Goal: Information Seeking & Learning: Learn about a topic

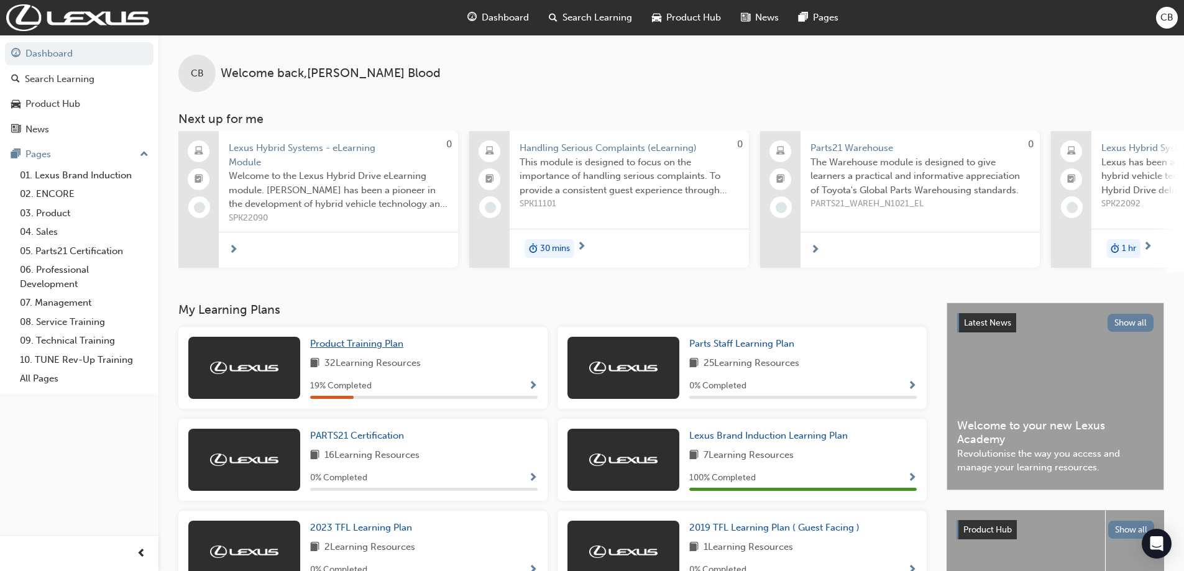
click at [350, 347] on span "Product Training Plan" at bounding box center [356, 343] width 93 height 11
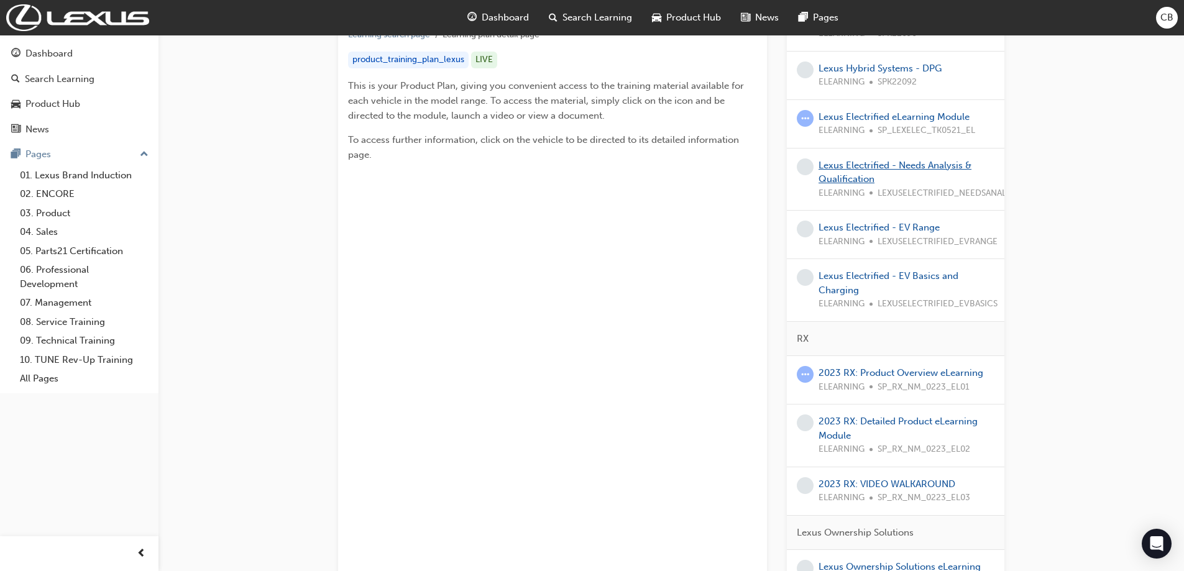
scroll to position [311, 0]
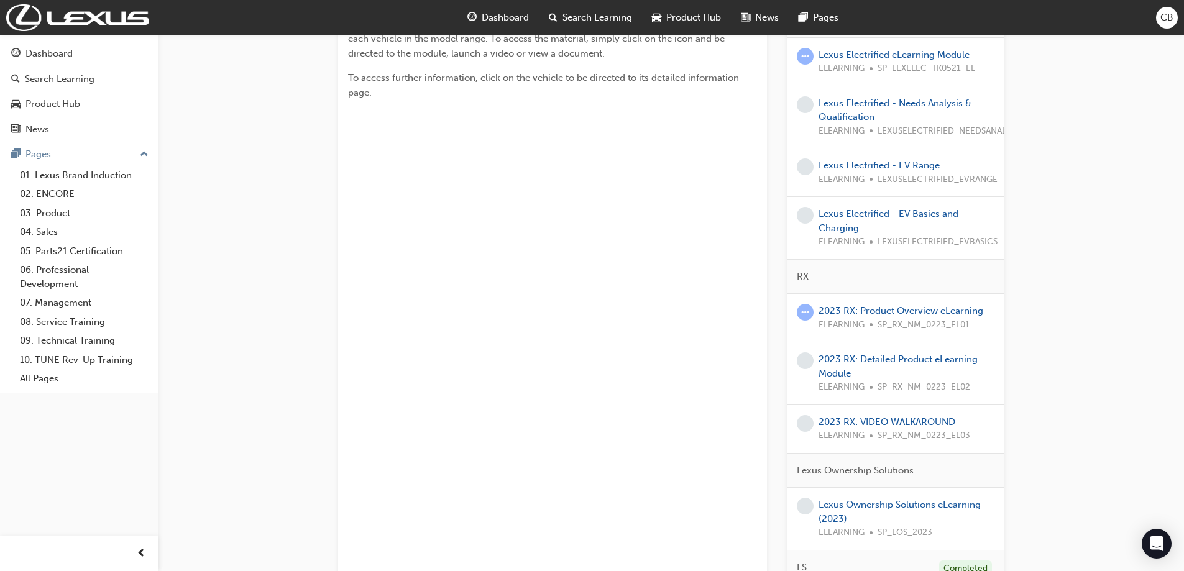
click at [852, 426] on link "2023 RX: VIDEO WALKAROUND" at bounding box center [887, 422] width 137 height 11
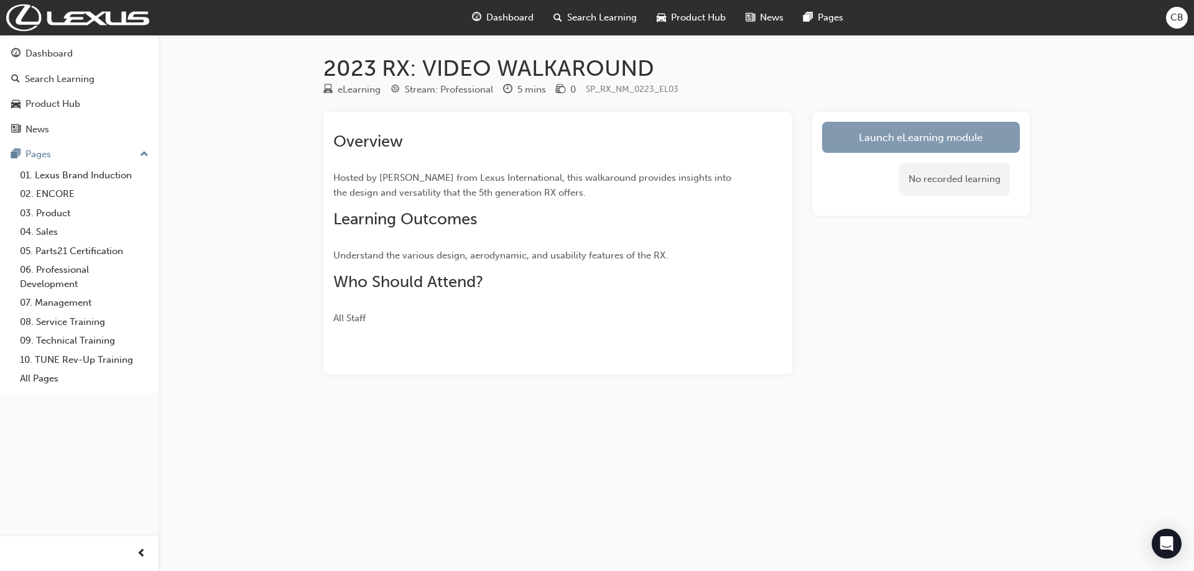
click at [916, 141] on link "Launch eLearning module" at bounding box center [921, 137] width 198 height 31
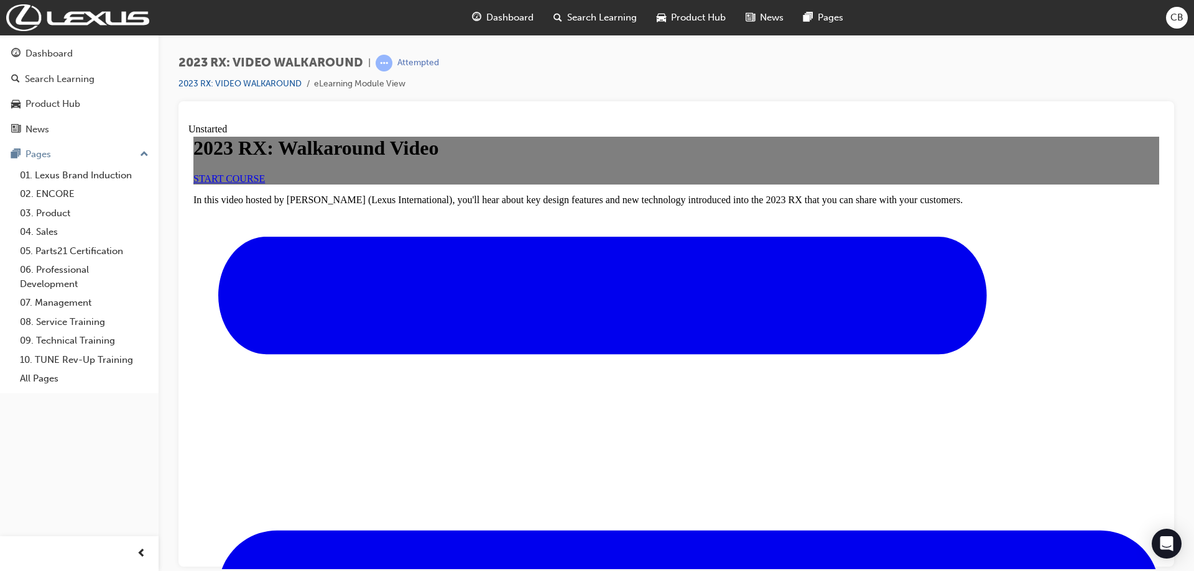
click at [265, 183] on span "START COURSE" at bounding box center [228, 178] width 71 height 11
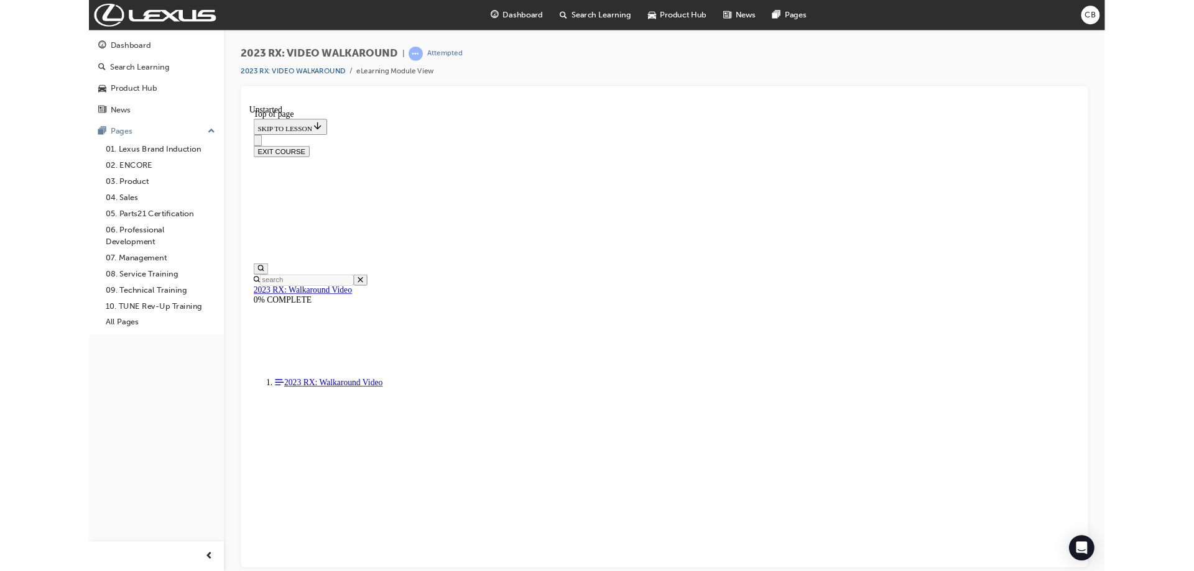
scroll to position [124, 0]
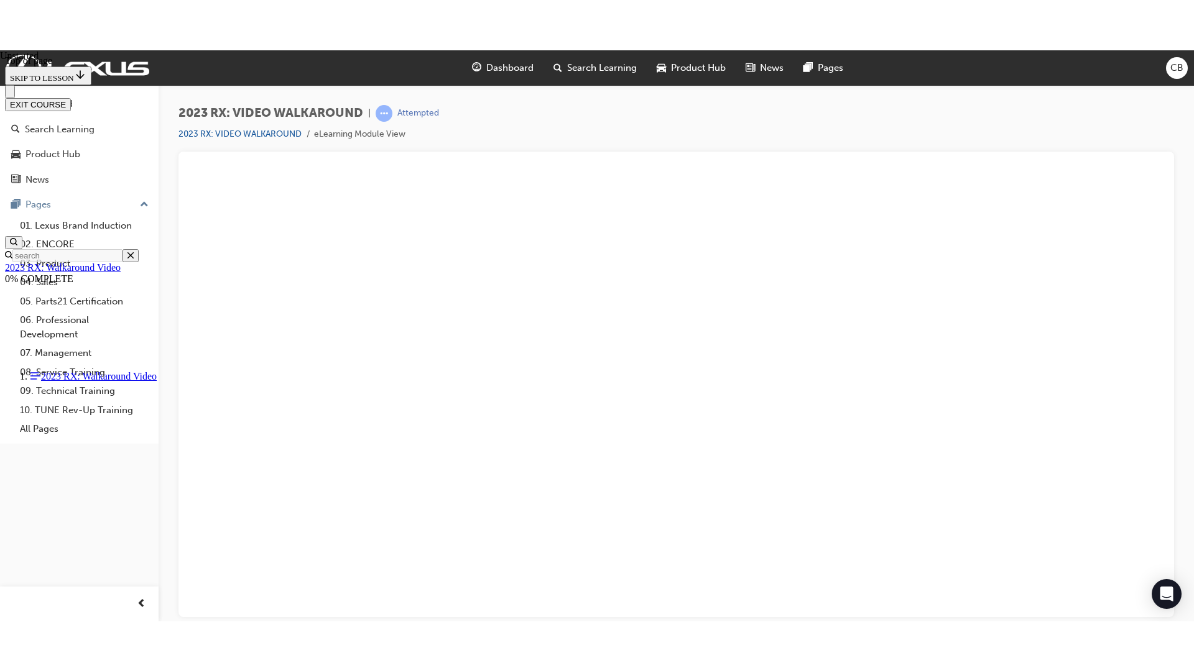
scroll to position [163, 0]
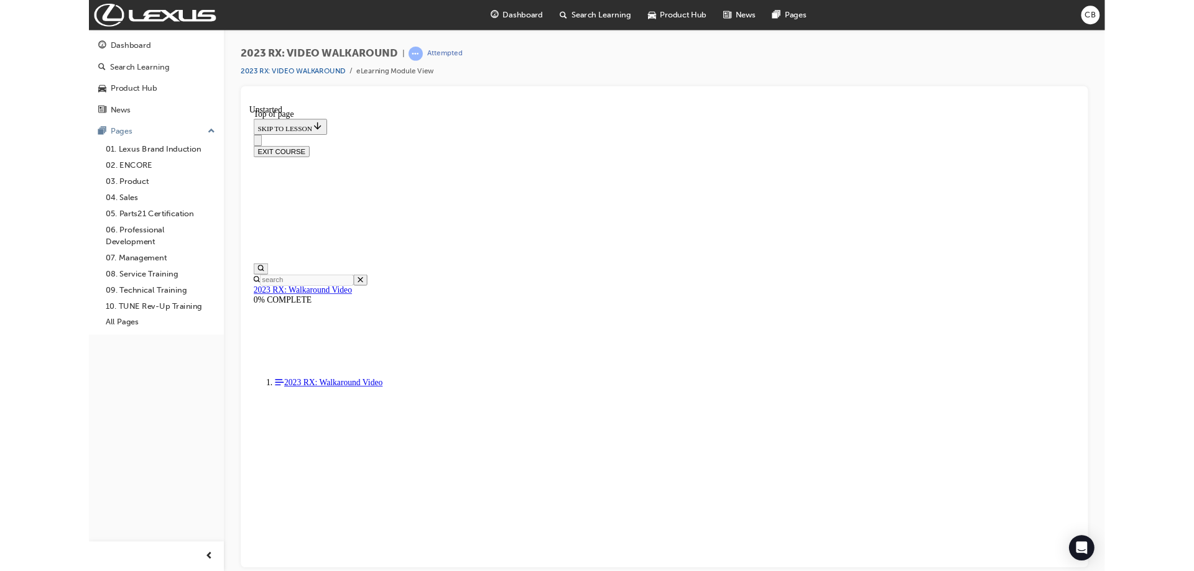
scroll to position [124, 0]
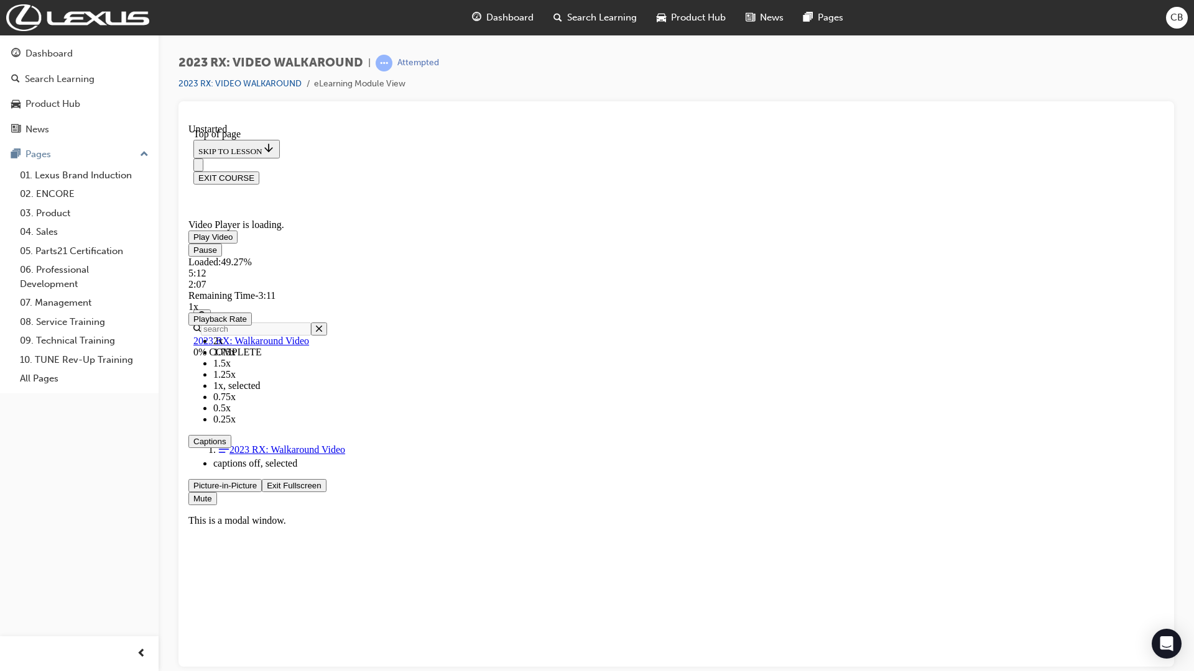
click at [267, 490] on span "Video player" at bounding box center [267, 485] width 0 height 9
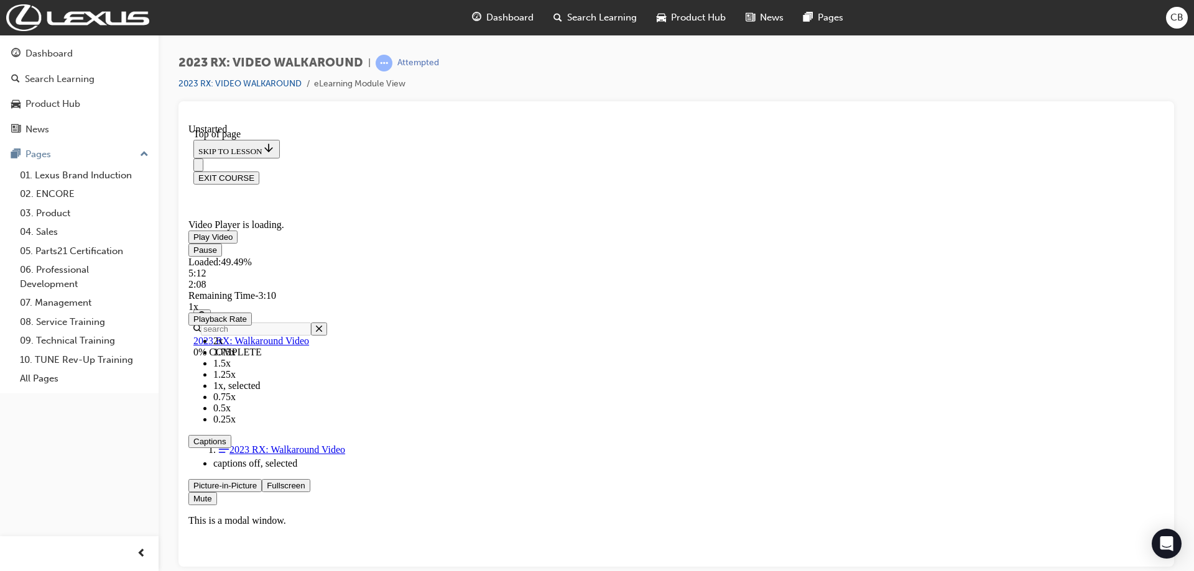
scroll to position [249, 0]
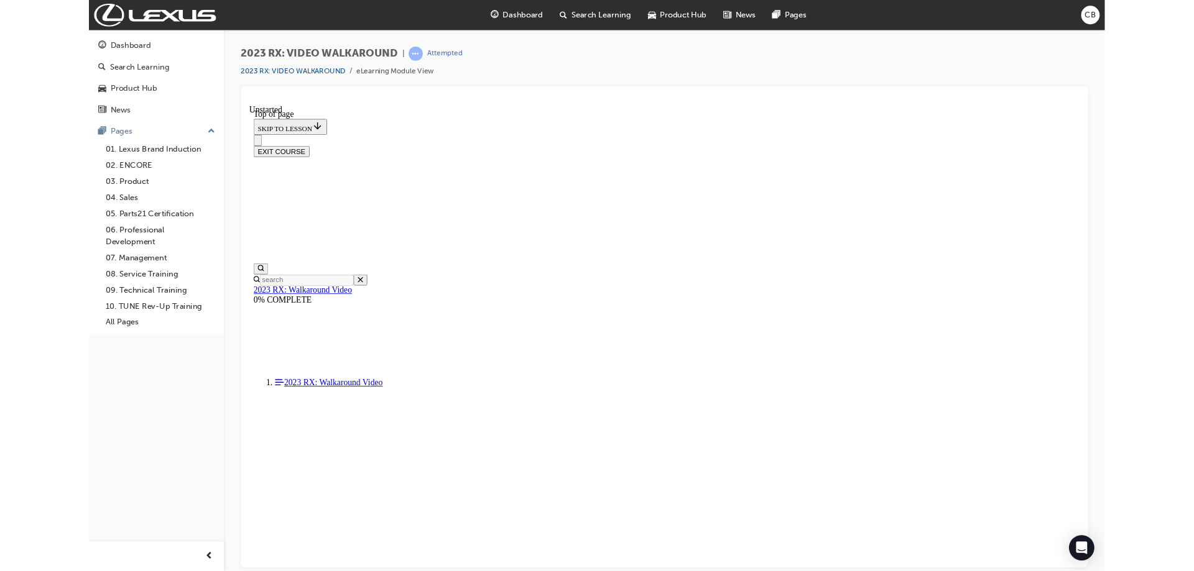
scroll to position [124, 0]
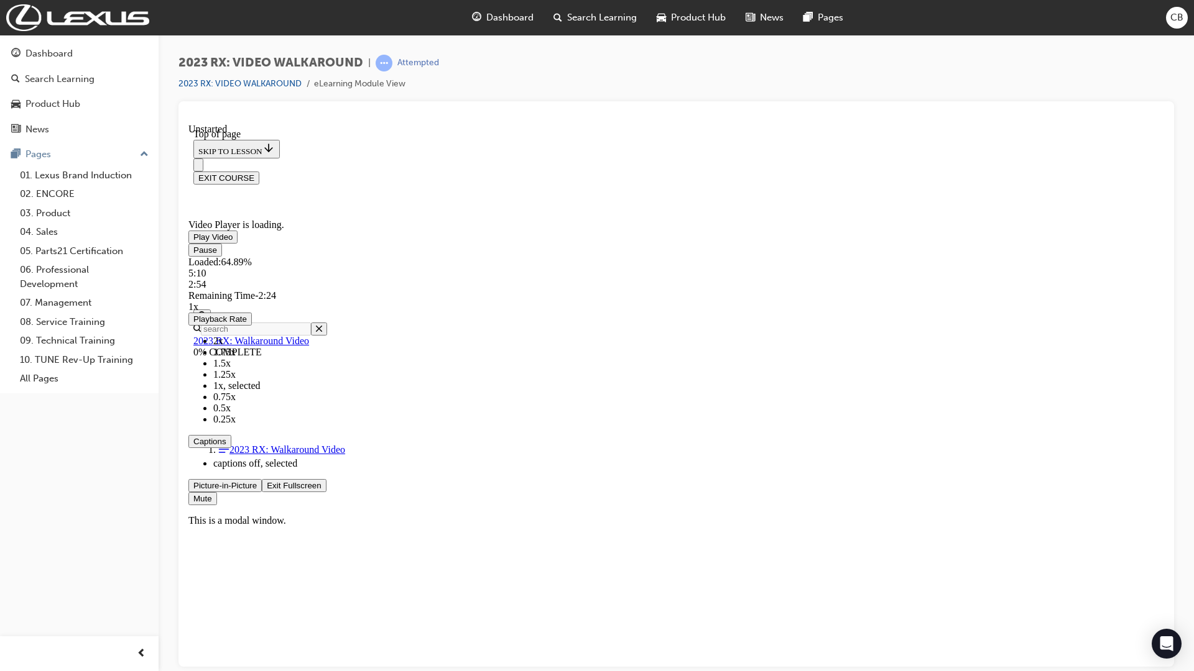
click at [267, 490] on span "Video player" at bounding box center [267, 485] width 0 height 9
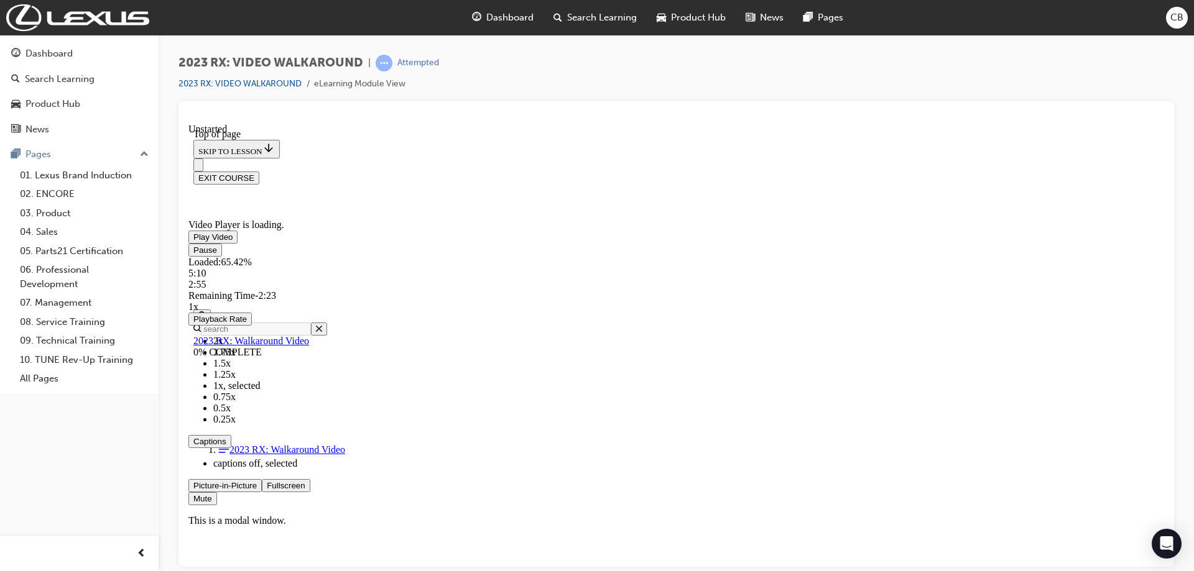
scroll to position [186, 0]
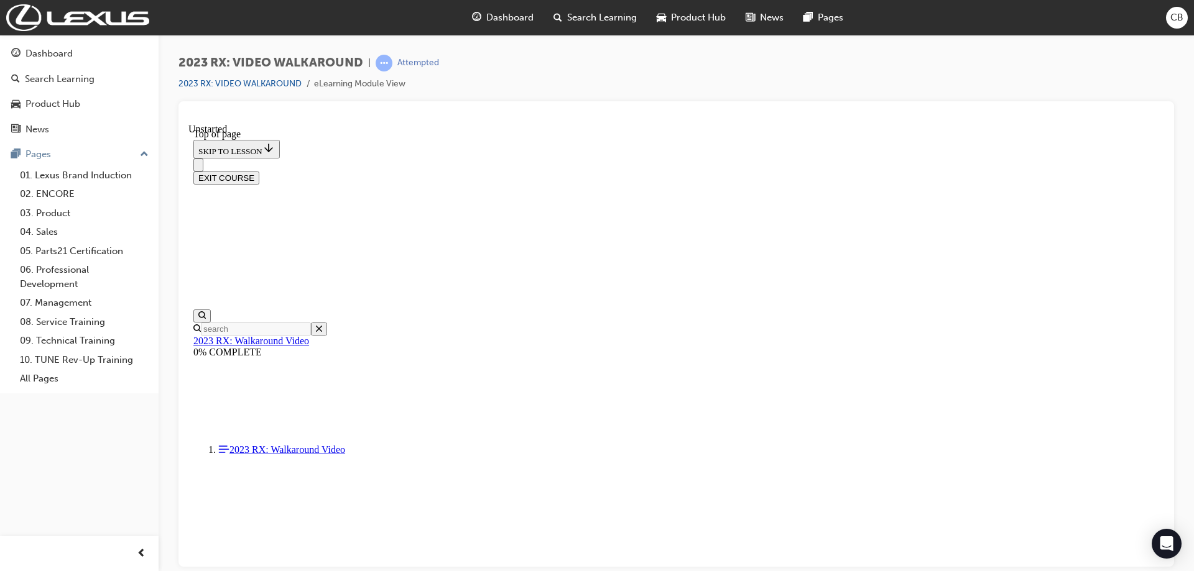
scroll to position [348, 0]
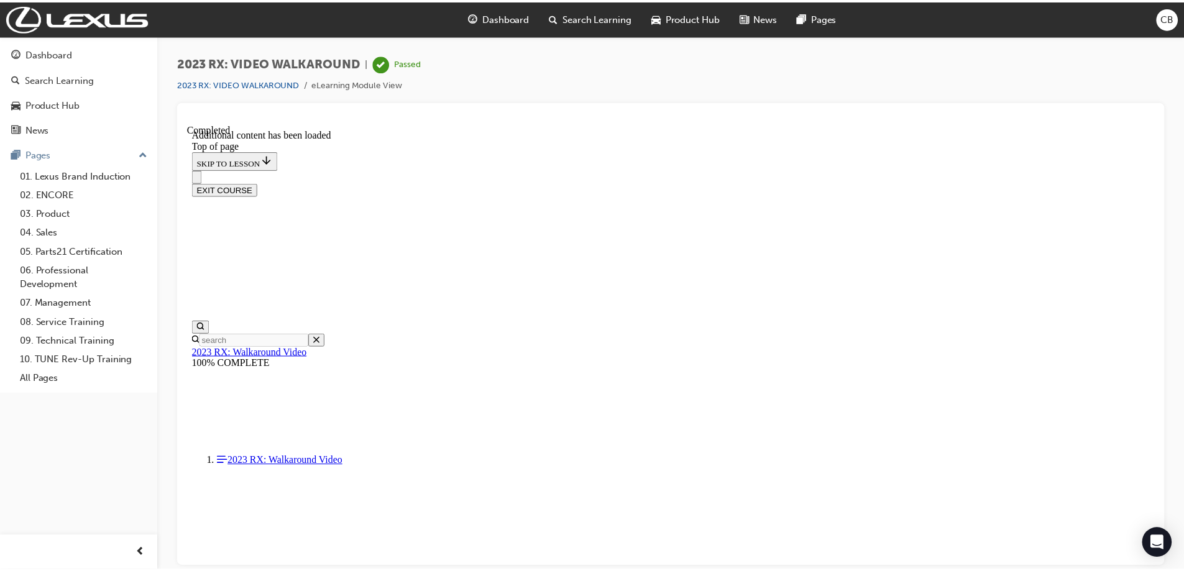
scroll to position [63, 0]
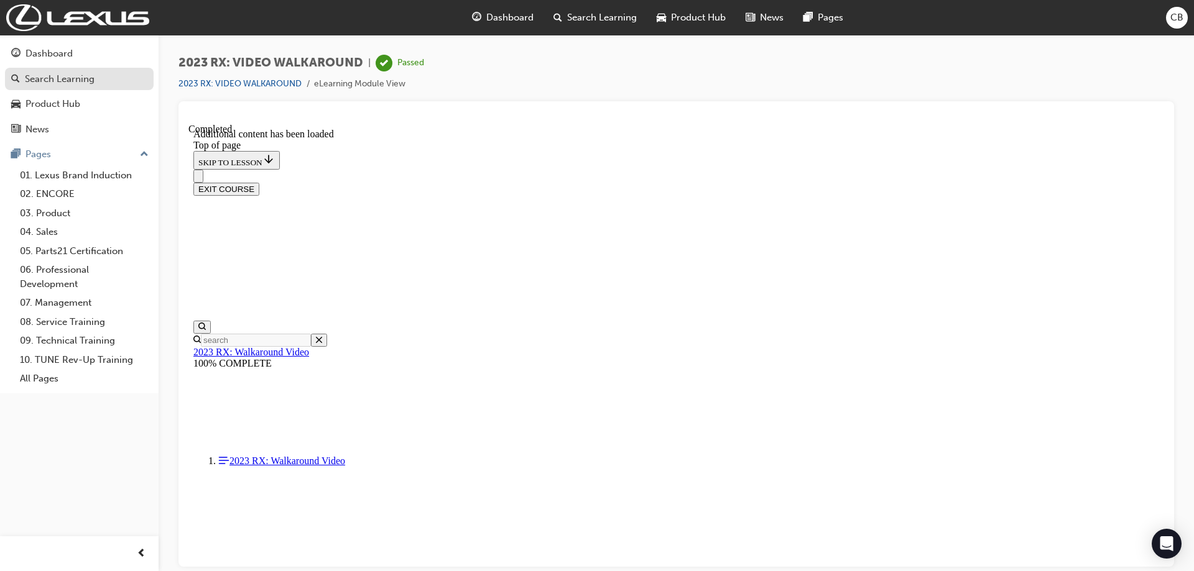
click at [62, 76] on div "Search Learning" at bounding box center [60, 79] width 70 height 14
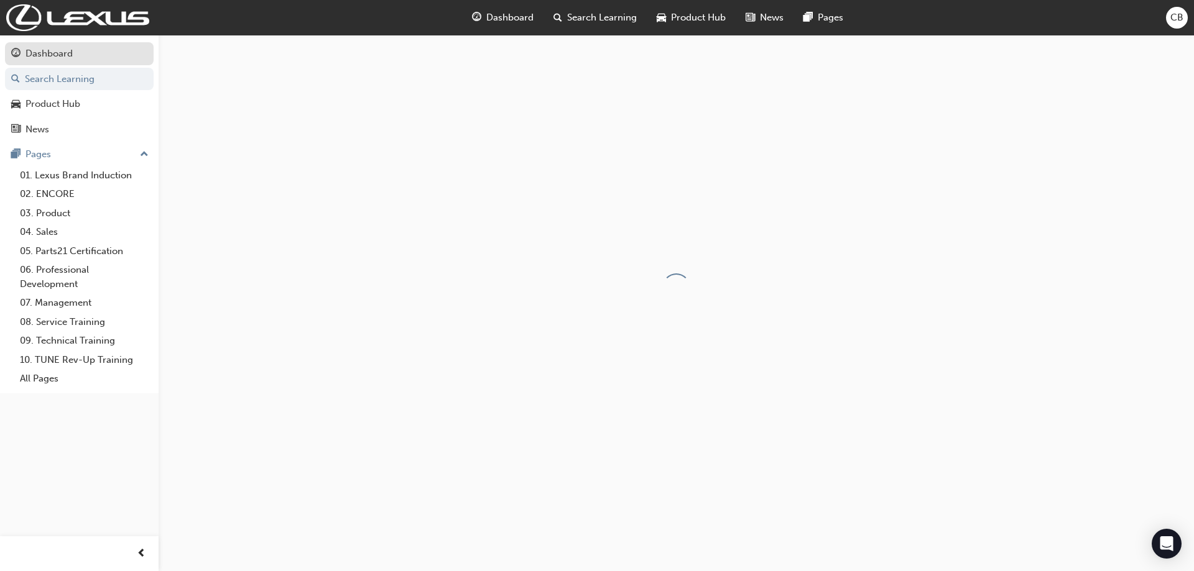
click at [66, 55] on div "Dashboard" at bounding box center [48, 54] width 47 height 14
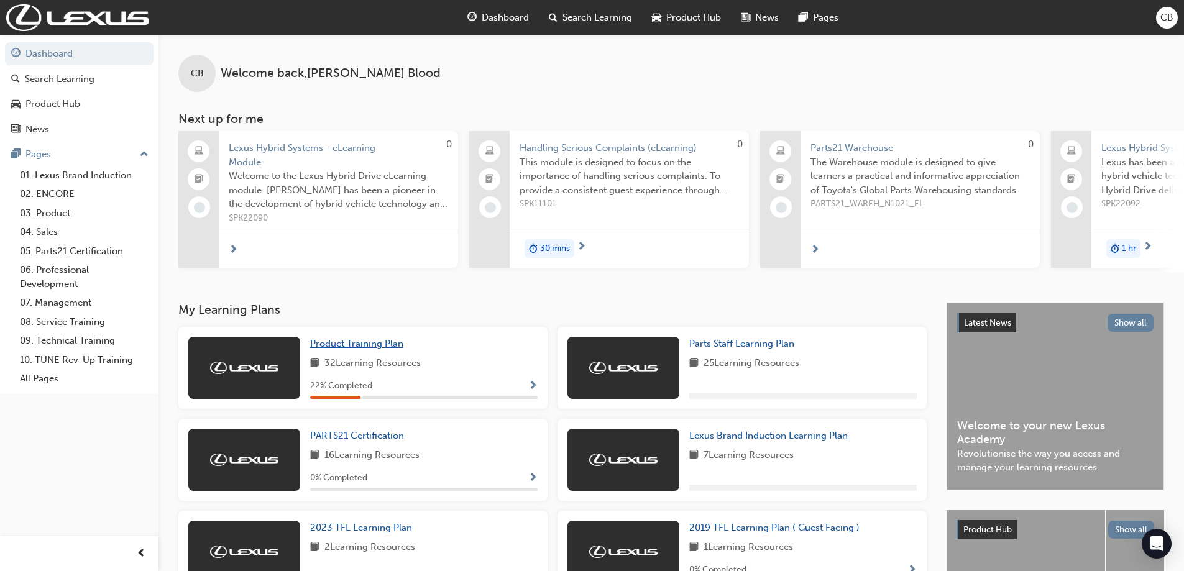
click at [379, 351] on link "Product Training Plan" at bounding box center [359, 344] width 98 height 14
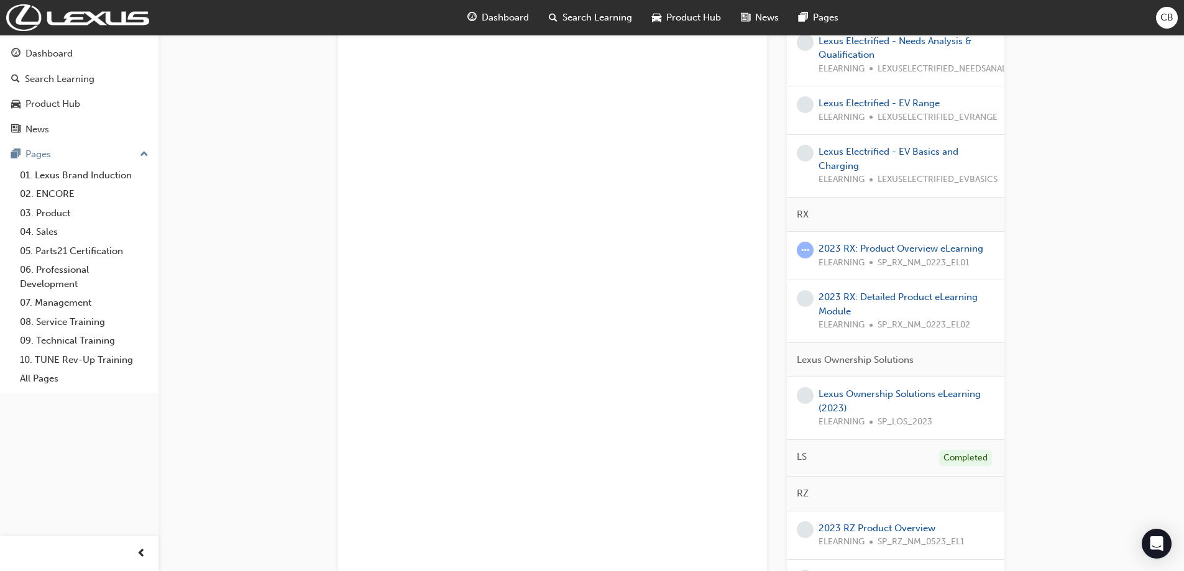
scroll to position [311, 0]
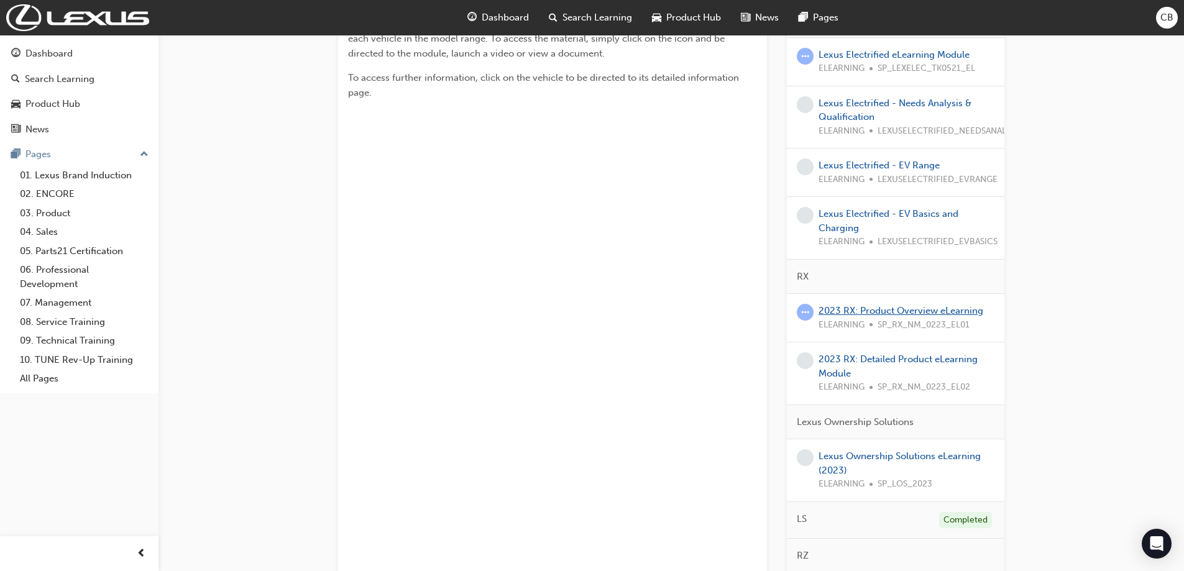
click at [925, 305] on link "2023 RX: Product Overview eLearning" at bounding box center [901, 310] width 165 height 11
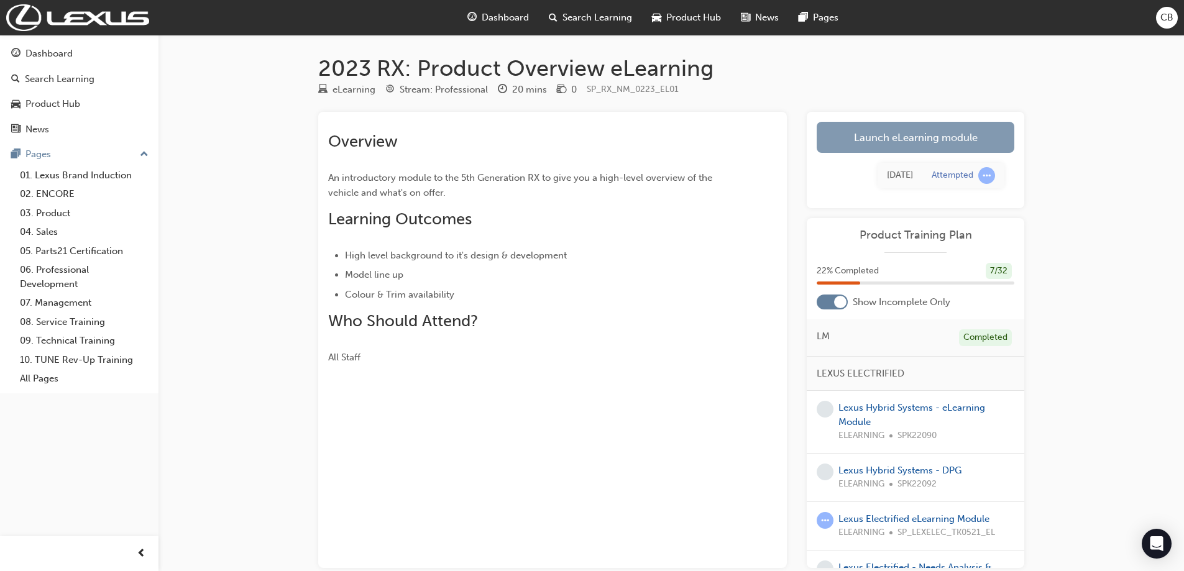
click at [906, 138] on link "Launch eLearning module" at bounding box center [916, 137] width 198 height 31
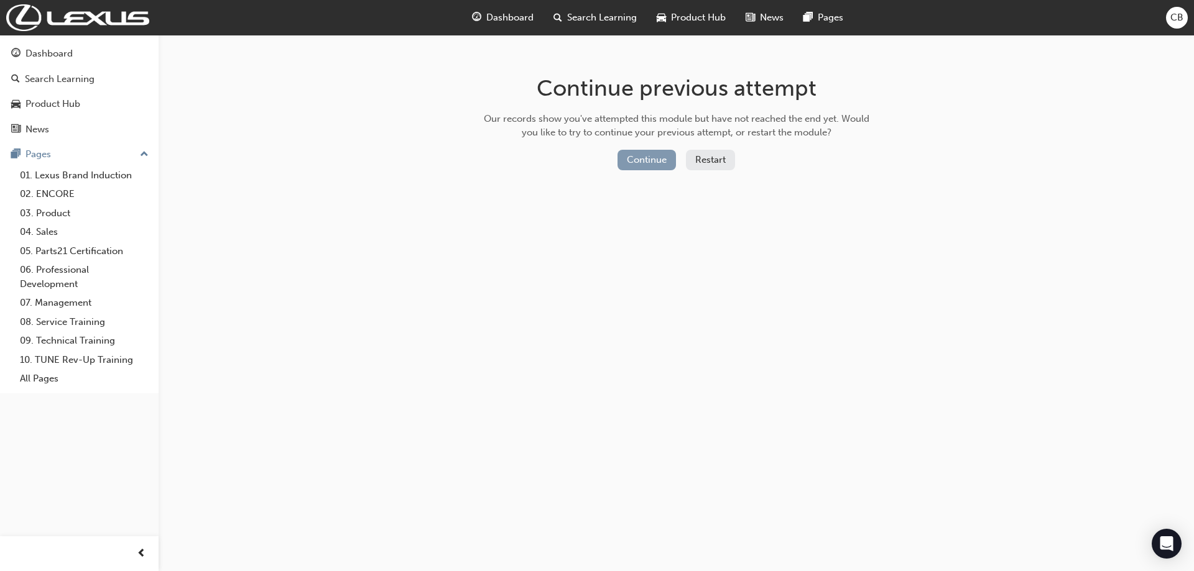
click at [650, 168] on button "Continue" at bounding box center [646, 160] width 58 height 21
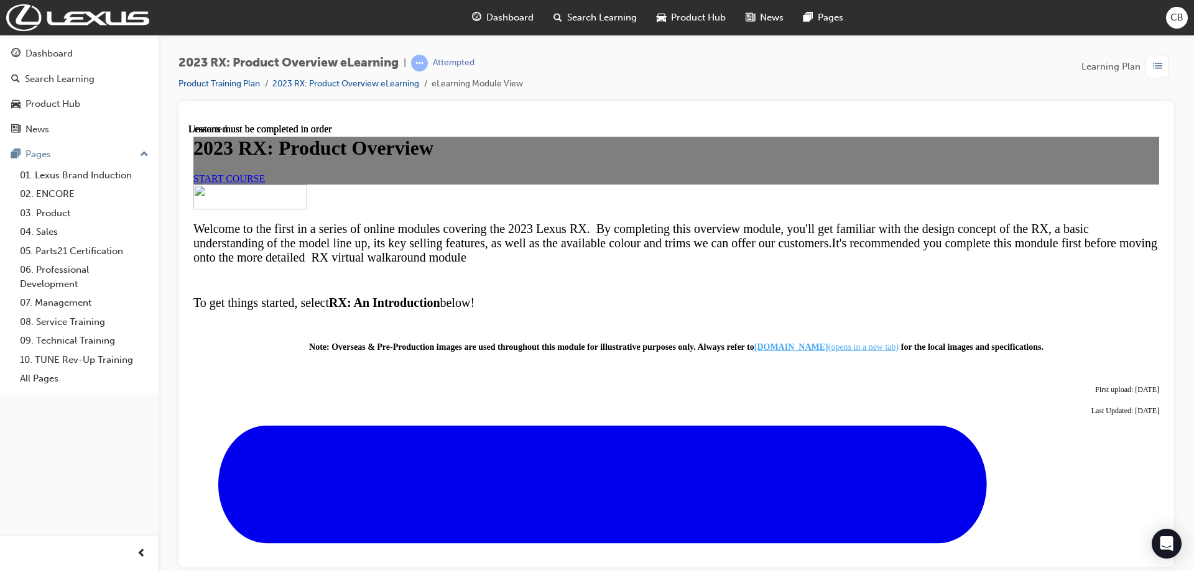
click at [665, 184] on div "START COURSE" at bounding box center [675, 178] width 965 height 11
click at [265, 183] on link "START COURSE" at bounding box center [228, 178] width 71 height 11
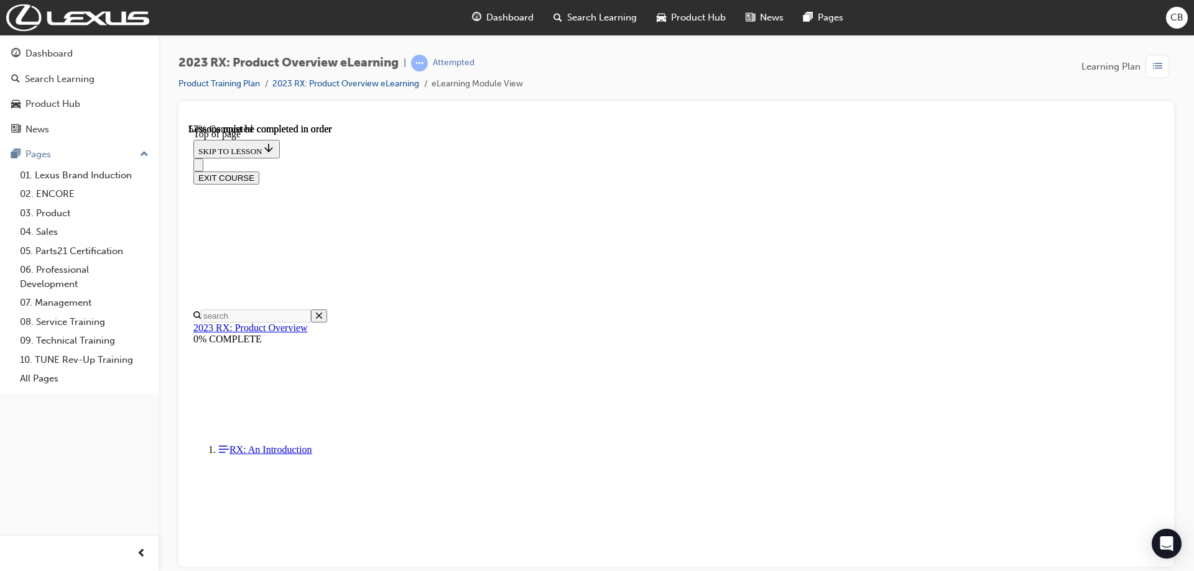
scroll to position [1282, 0]
drag, startPoint x: 679, startPoint y: 513, endPoint x: 724, endPoint y: 512, distance: 45.4
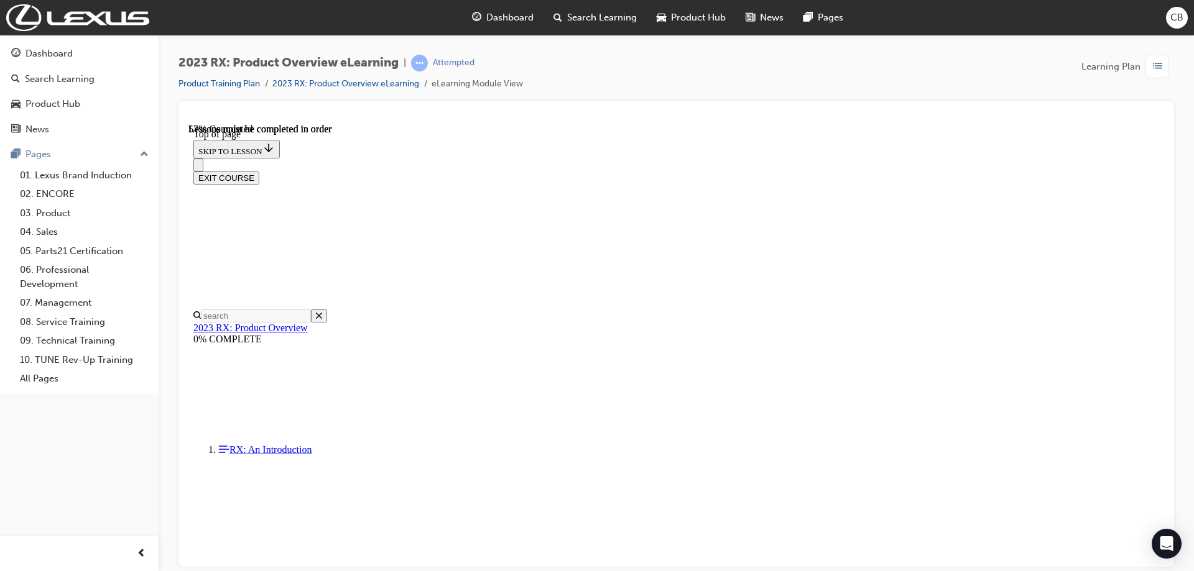
drag, startPoint x: 795, startPoint y: 510, endPoint x: 468, endPoint y: 508, distance: 327.0
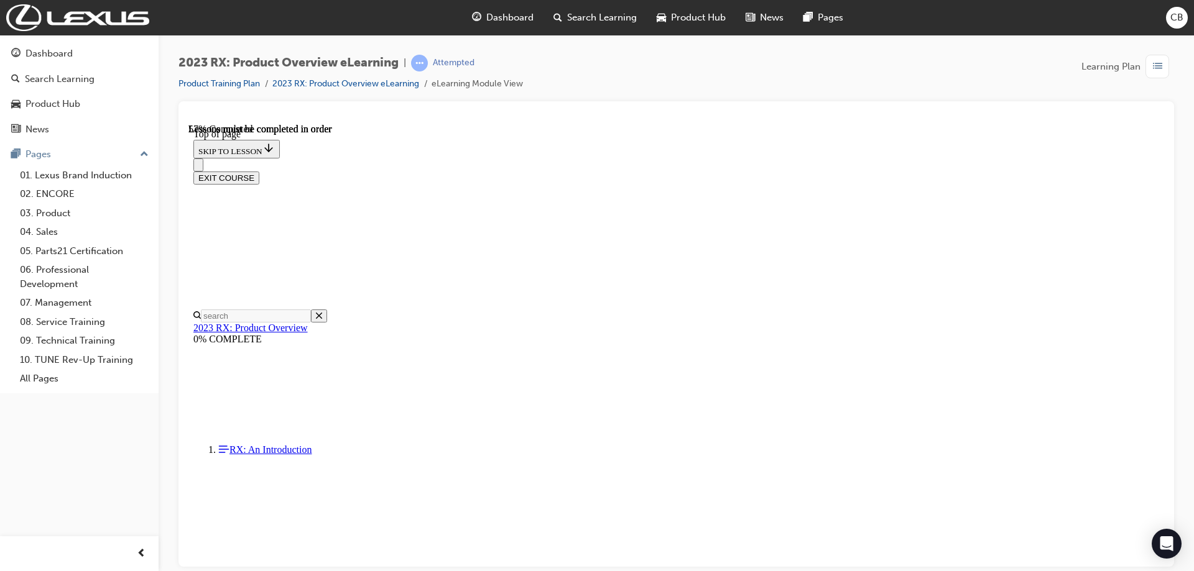
drag, startPoint x: 468, startPoint y: 508, endPoint x: 453, endPoint y: 510, distance: 15.0
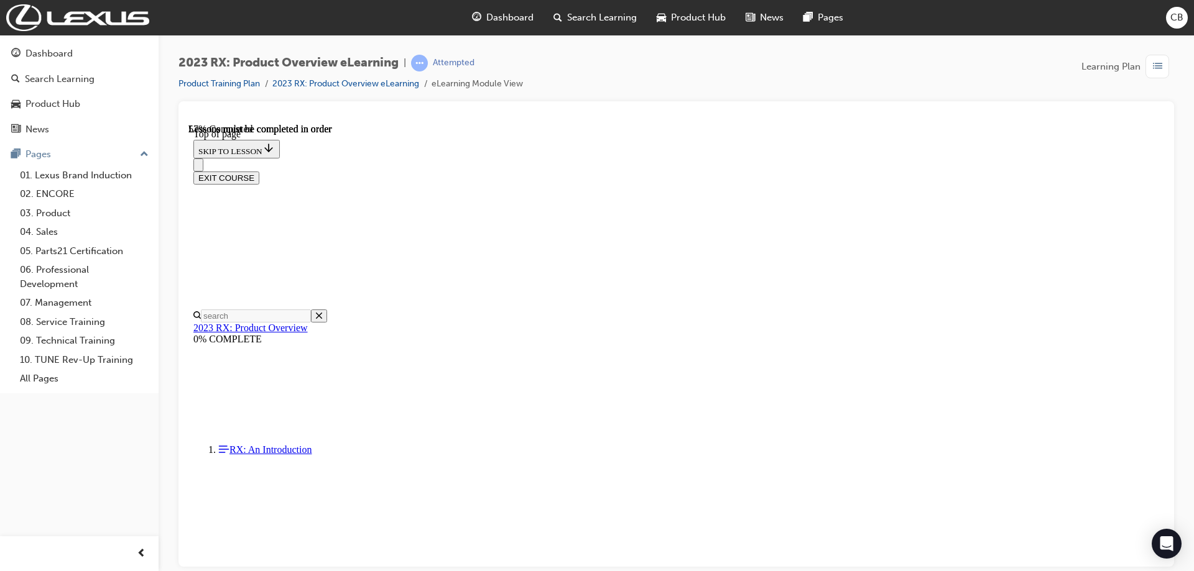
drag, startPoint x: 910, startPoint y: 390, endPoint x: 366, endPoint y: 400, distance: 544.7
